Goal: Task Accomplishment & Management: Use online tool/utility

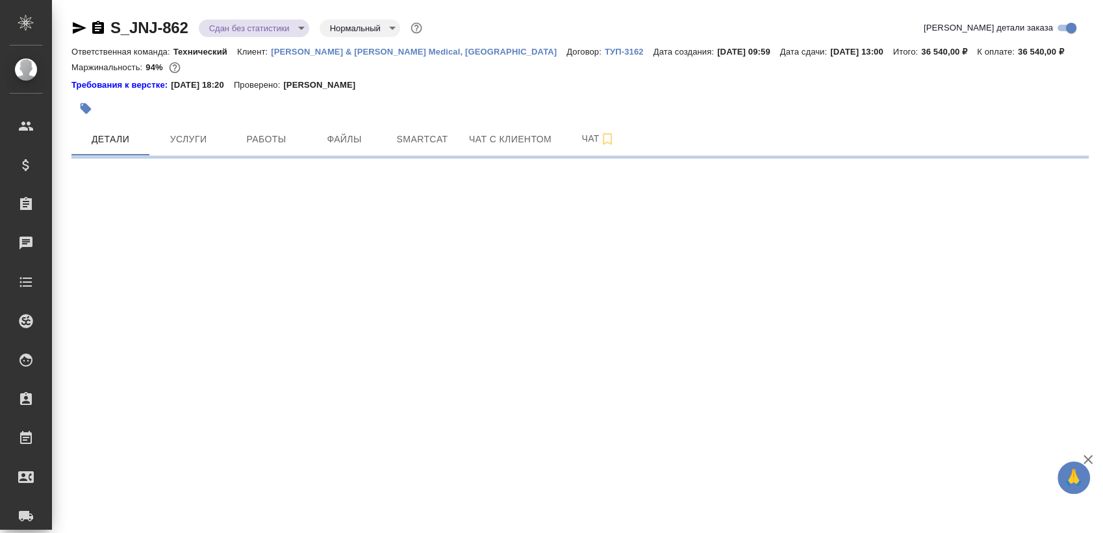
select select "RU"
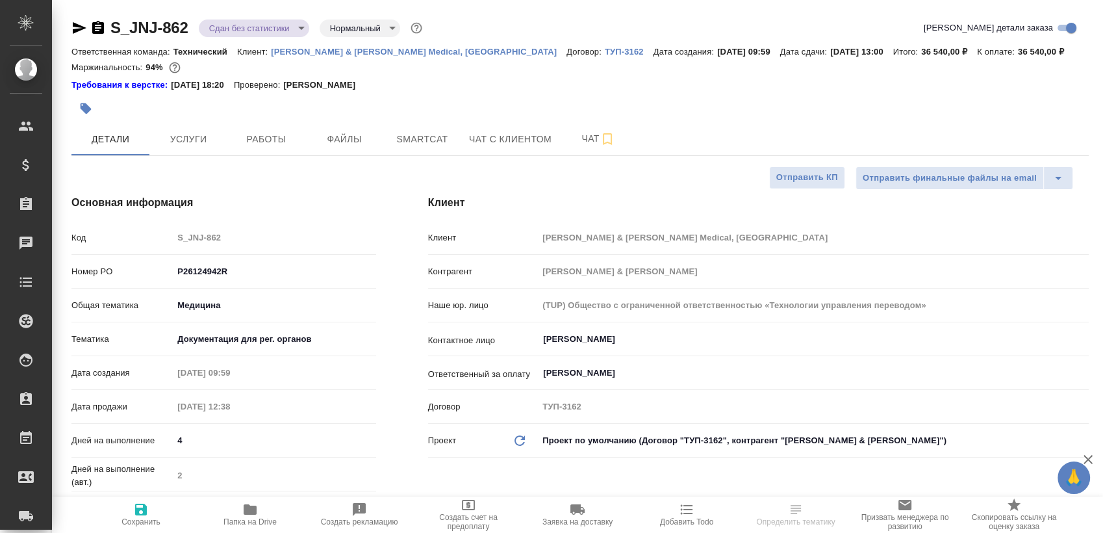
type textarea "x"
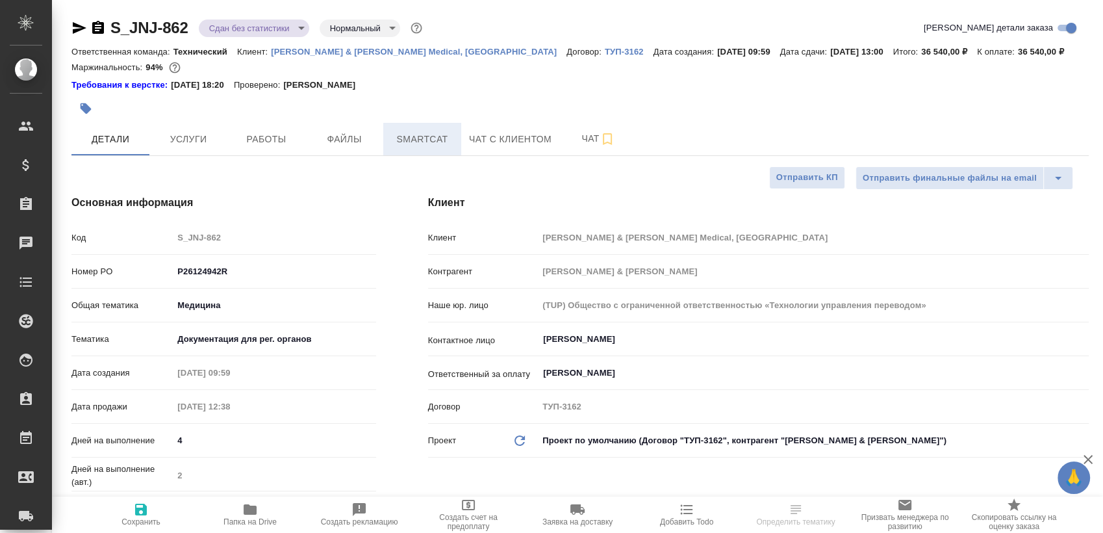
type textarea "x"
click at [421, 132] on span "Smartcat" at bounding box center [422, 139] width 62 height 16
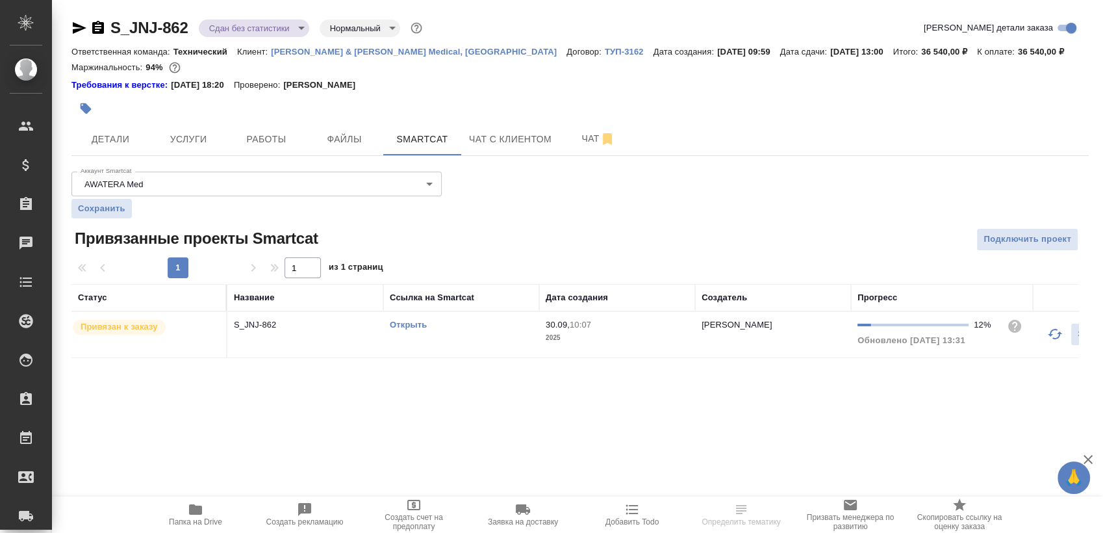
click at [418, 336] on td "Открыть" at bounding box center [461, 334] width 156 height 45
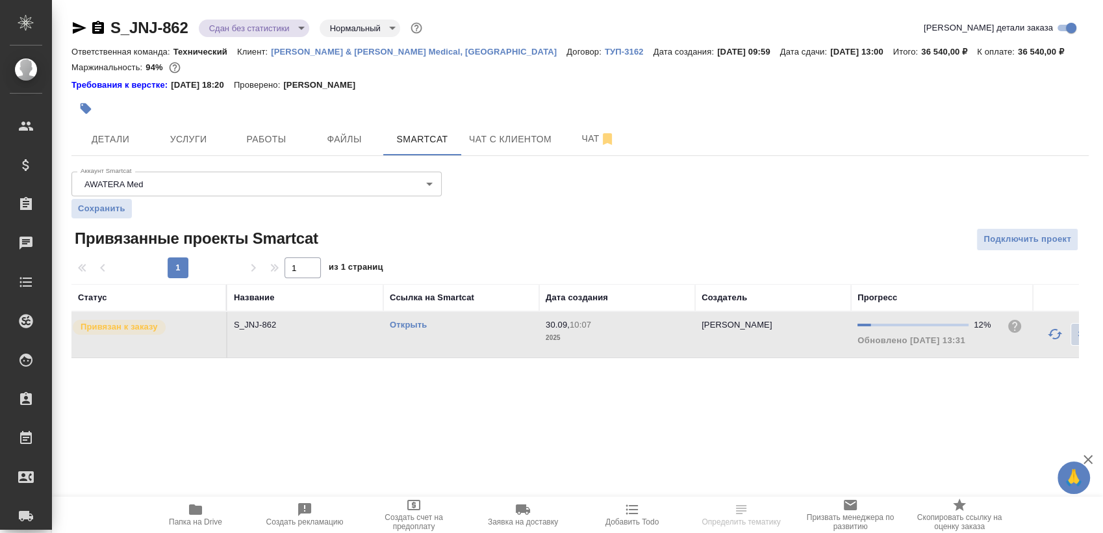
click at [422, 320] on link "Открыть" at bounding box center [408, 325] width 37 height 10
